Goal: Task Accomplishment & Management: Use online tool/utility

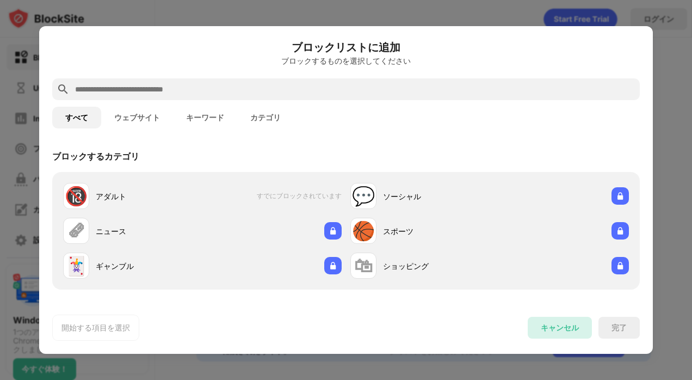
click at [575, 328] on div "キャンセル" at bounding box center [559, 327] width 38 height 10
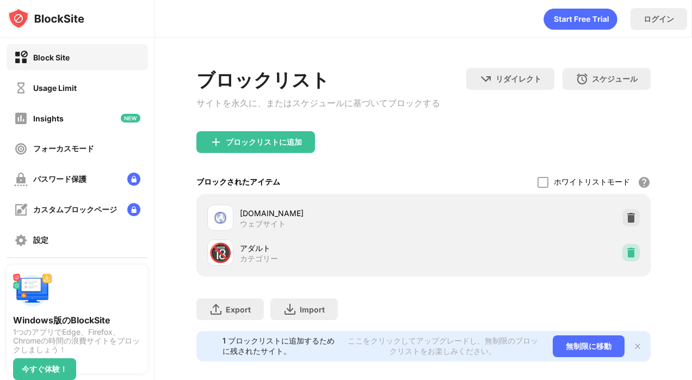
click at [625, 256] on img at bounding box center [630, 252] width 11 height 11
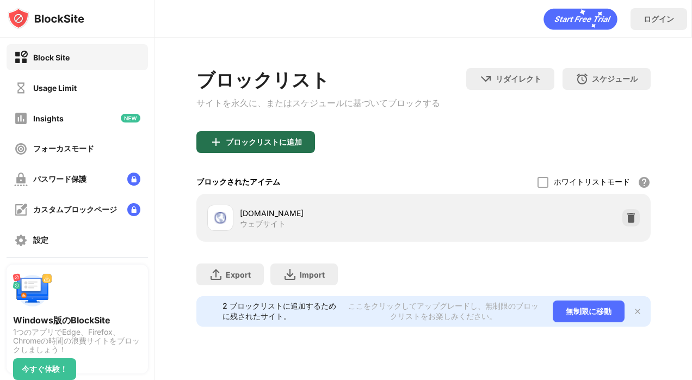
click at [296, 134] on div "ブロックリストに追加" at bounding box center [255, 142] width 119 height 22
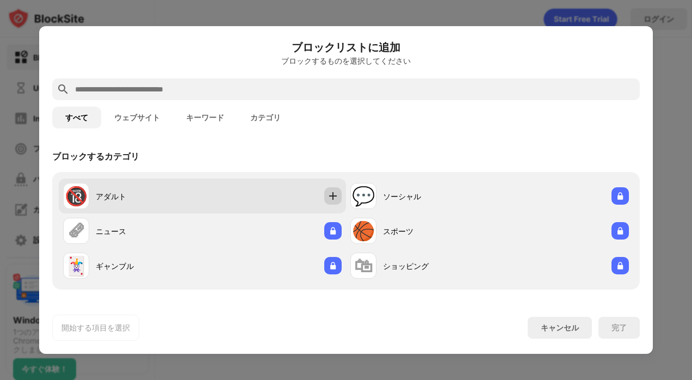
click at [329, 196] on img at bounding box center [332, 195] width 11 height 11
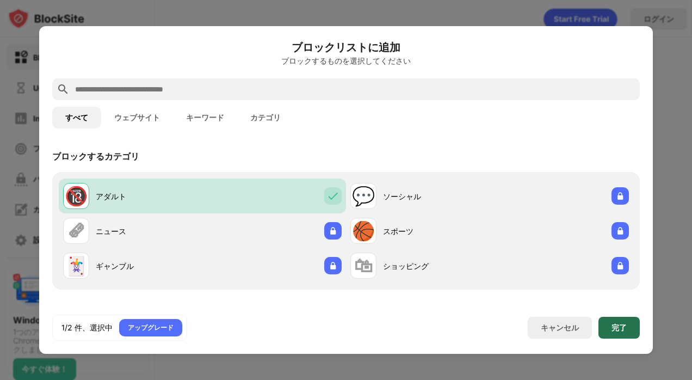
click at [614, 328] on div "完了" at bounding box center [618, 327] width 15 height 9
